Goal: Task Accomplishment & Management: Use online tool/utility

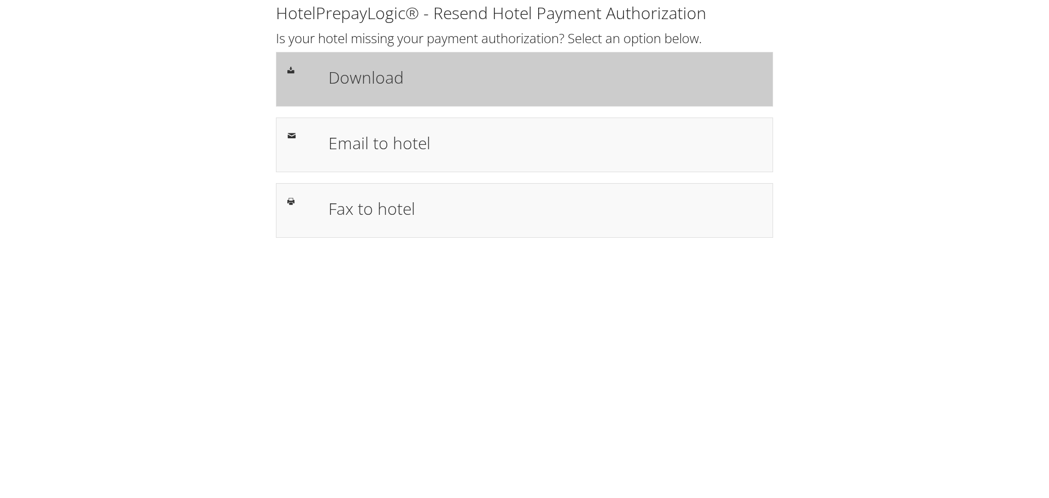
click at [377, 69] on h1 "Download" at bounding box center [544, 77] width 433 height 25
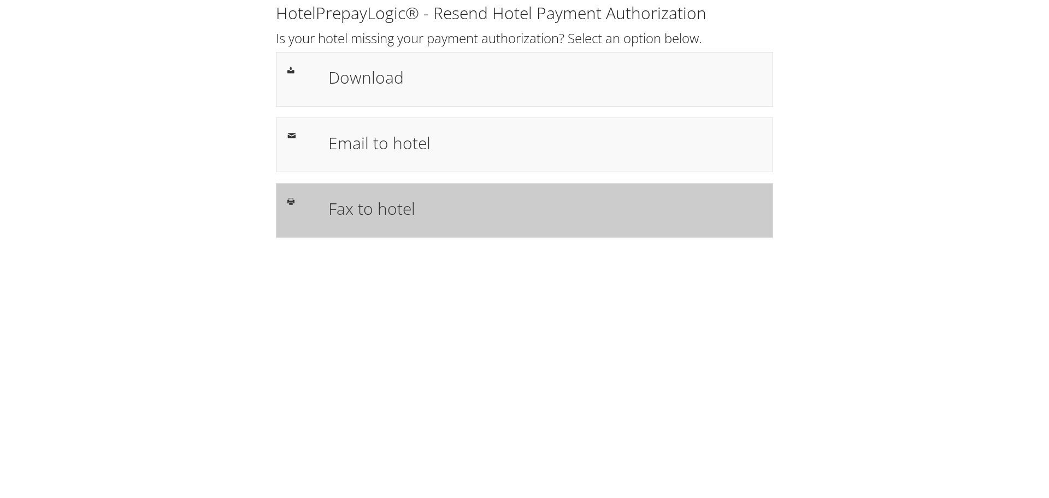
click at [386, 207] on h1 "Fax to hotel" at bounding box center [544, 208] width 433 height 25
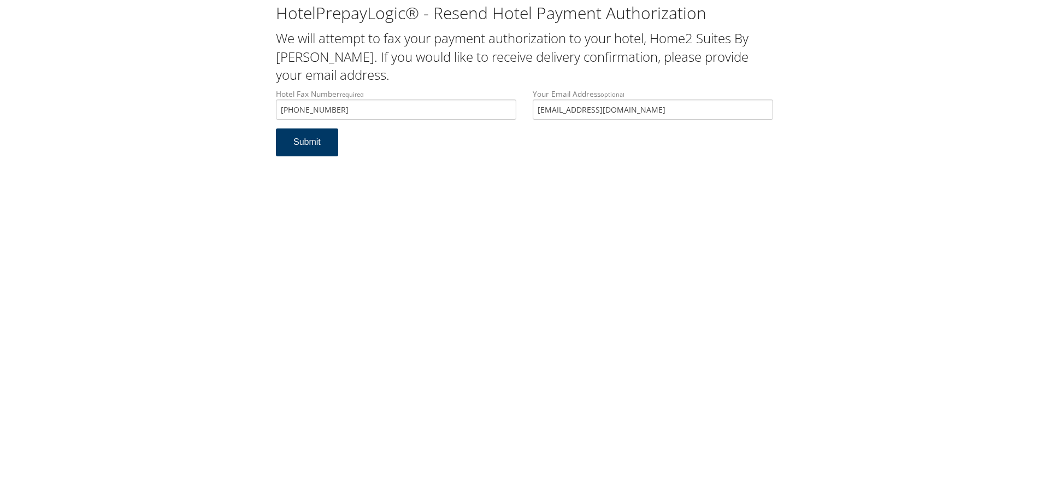
click at [311, 145] on button "Submit" at bounding box center [307, 142] width 62 height 28
